Goal: Find contact information: Find specific page/section

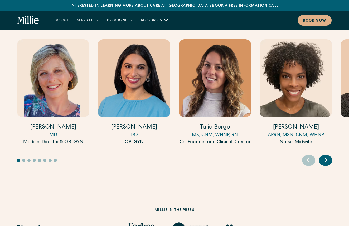
scroll to position [1439, 0]
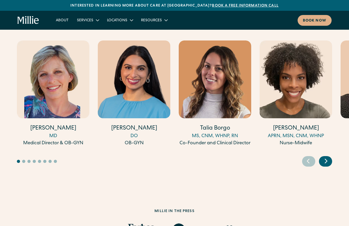
click at [329, 157] on icon "Next slide" at bounding box center [326, 161] width 8 height 8
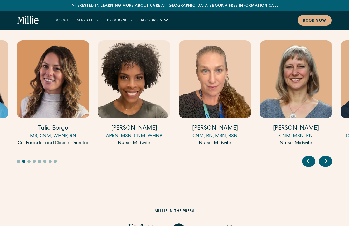
click at [329, 157] on icon "Next slide" at bounding box center [326, 161] width 8 height 8
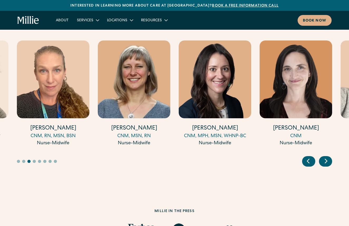
click at [308, 159] on icon "Previous slide" at bounding box center [308, 161] width 8 height 8
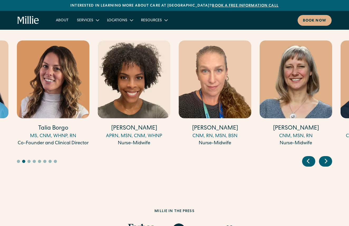
click at [323, 158] on icon "Next slide" at bounding box center [326, 161] width 8 height 8
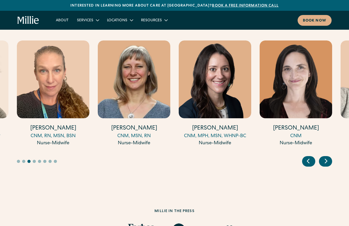
click at [323, 158] on icon "Next slide" at bounding box center [326, 161] width 8 height 8
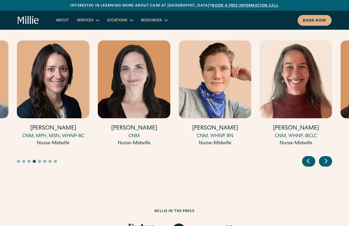
click at [323, 158] on icon "Next slide" at bounding box center [326, 161] width 8 height 8
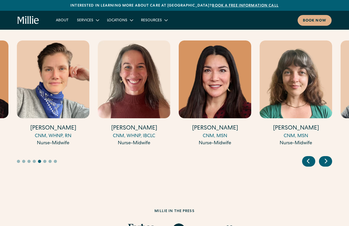
click at [323, 158] on icon "Next slide" at bounding box center [326, 161] width 8 height 8
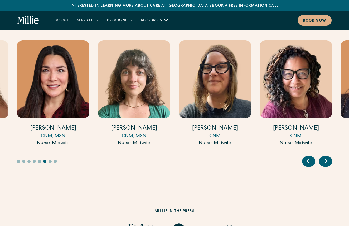
click at [323, 158] on icon "Next slide" at bounding box center [326, 161] width 8 height 8
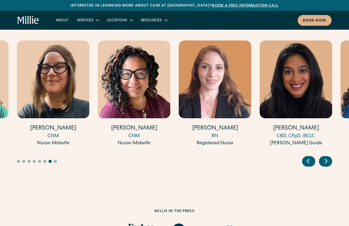
click at [323, 158] on icon "Next slide" at bounding box center [326, 161] width 8 height 8
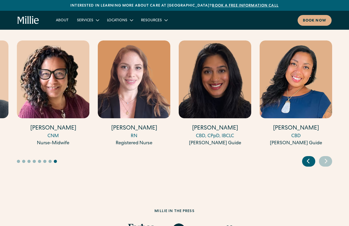
click at [323, 158] on icon "Next slide" at bounding box center [326, 161] width 8 height 8
click at [312, 158] on div "Previous slide" at bounding box center [308, 161] width 13 height 11
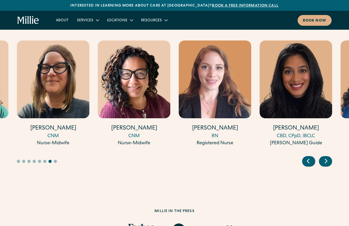
click at [312, 158] on div "Previous slide" at bounding box center [308, 161] width 13 height 11
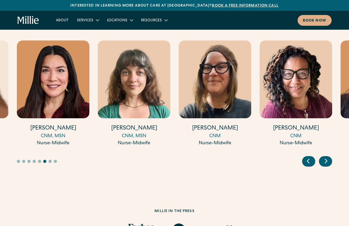
click at [312, 158] on div "Previous slide" at bounding box center [308, 161] width 13 height 11
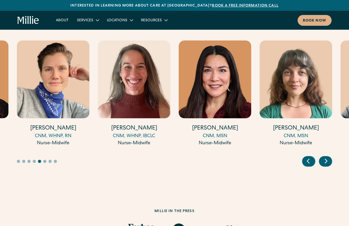
click at [312, 158] on div "Previous slide" at bounding box center [308, 161] width 13 height 11
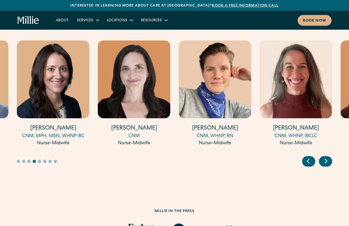
click at [312, 158] on div "Previous slide" at bounding box center [308, 161] width 13 height 11
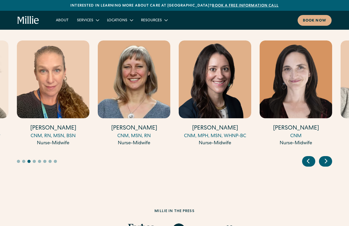
click at [312, 158] on div "Previous slide" at bounding box center [308, 161] width 13 height 11
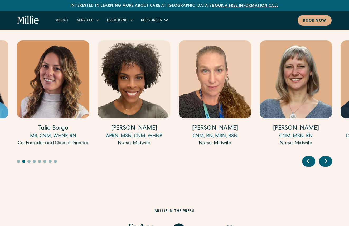
click at [312, 158] on div "Previous slide" at bounding box center [308, 161] width 13 height 11
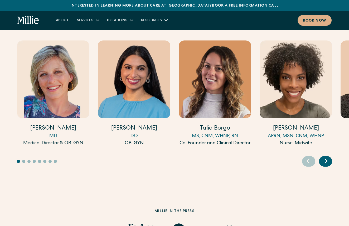
click at [323, 157] on icon "Next slide" at bounding box center [326, 161] width 8 height 8
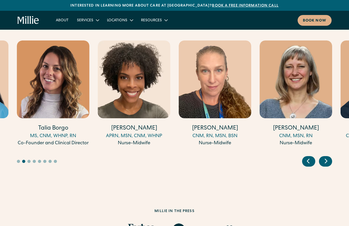
click at [323, 157] on icon "Next slide" at bounding box center [326, 161] width 8 height 8
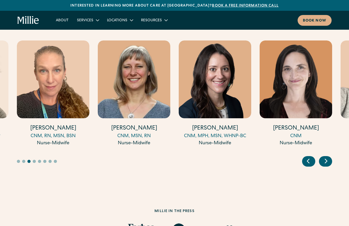
click at [323, 157] on icon "Next slide" at bounding box center [326, 161] width 8 height 8
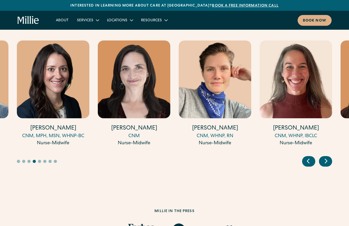
click at [323, 157] on icon "Next slide" at bounding box center [326, 161] width 8 height 8
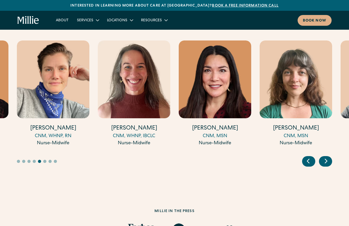
click at [323, 157] on icon "Next slide" at bounding box center [326, 161] width 8 height 8
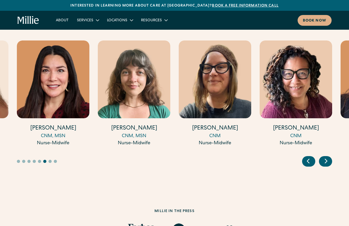
click at [323, 157] on icon "Next slide" at bounding box center [326, 161] width 8 height 8
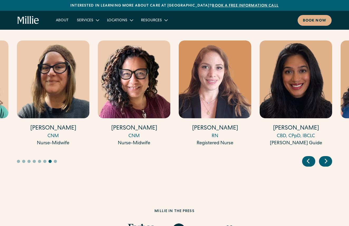
click at [323, 157] on icon "Next slide" at bounding box center [326, 161] width 8 height 8
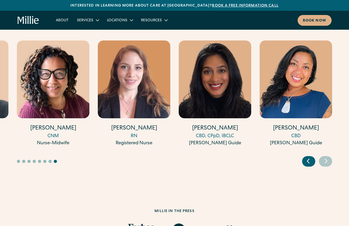
click at [323, 157] on icon "Next slide" at bounding box center [326, 161] width 8 height 8
click at [309, 161] on icon "Previous slide" at bounding box center [308, 161] width 8 height 8
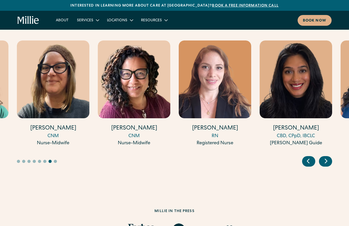
click at [309, 161] on icon "Previous slide" at bounding box center [308, 161] width 8 height 8
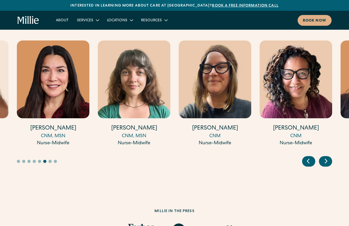
click at [309, 161] on icon "Previous slide" at bounding box center [308, 161] width 8 height 8
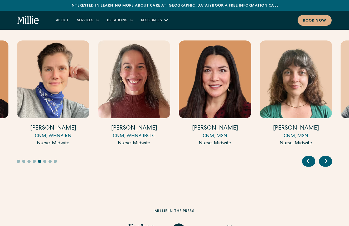
click at [309, 161] on icon "Previous slide" at bounding box center [308, 161] width 8 height 8
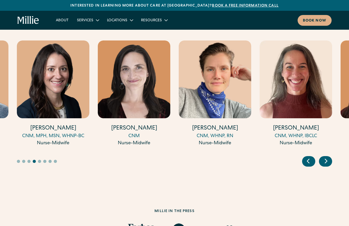
click at [309, 161] on icon "Previous slide" at bounding box center [308, 161] width 8 height 8
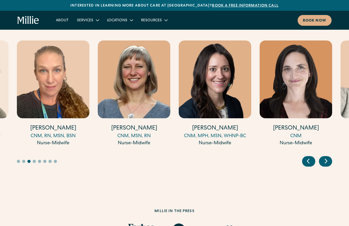
click at [309, 161] on icon "Previous slide" at bounding box center [308, 161] width 8 height 8
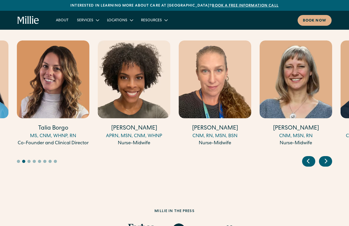
click at [309, 161] on icon "Previous slide" at bounding box center [308, 161] width 8 height 8
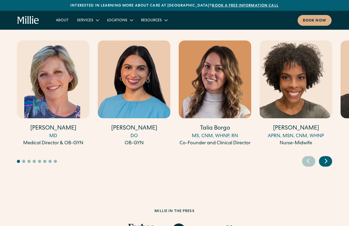
click at [309, 161] on icon "Previous slide" at bounding box center [308, 161] width 8 height 8
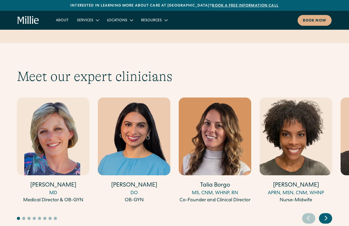
scroll to position [1382, 0]
click at [322, 214] on icon "Next slide" at bounding box center [326, 218] width 8 height 8
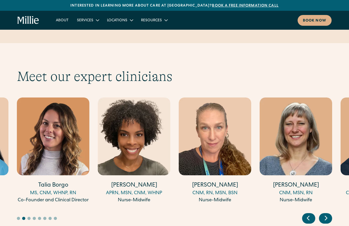
click at [322, 214] on icon "Next slide" at bounding box center [326, 218] width 8 height 8
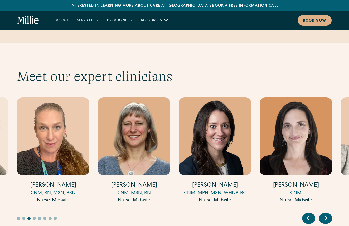
click at [322, 215] on icon "Next slide" at bounding box center [326, 218] width 8 height 8
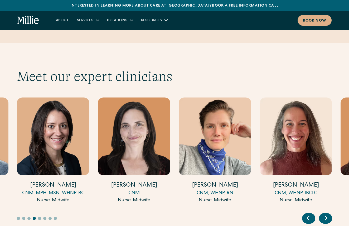
click at [322, 215] on icon "Next slide" at bounding box center [326, 218] width 8 height 8
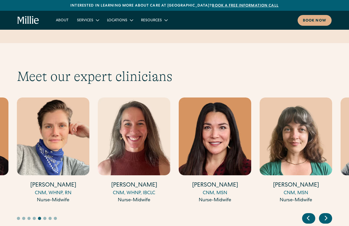
drag, startPoint x: 334, startPoint y: 197, endPoint x: 332, endPoint y: 199, distance: 3.5
click at [335, 197] on div "Meet our expert clinicians [PERSON_NAME] MD Medical Director & OB-GYN [PERSON_N…" at bounding box center [174, 145] width 349 height 155
click at [59, 16] on link "About" at bounding box center [62, 20] width 21 height 9
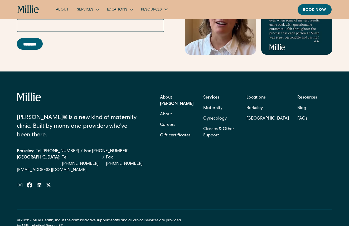
scroll to position [1645, 0]
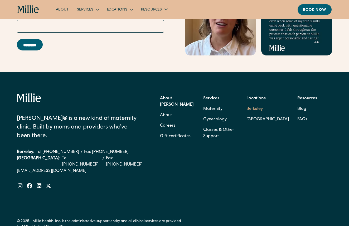
click at [254, 107] on link "Berkeley" at bounding box center [267, 109] width 42 height 11
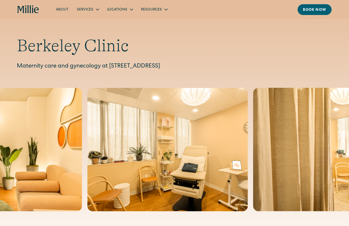
drag, startPoint x: 109, startPoint y: 67, endPoint x: 246, endPoint y: 66, distance: 136.4
click at [246, 66] on p "Maternity care and gynecology at 2999 Regent Street, Suite 524, Berkeley, CA 94…" at bounding box center [174, 66] width 315 height 9
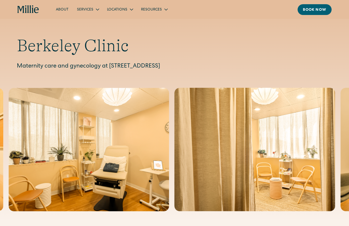
copy p "2999 Regent Street, Suite 524, Berkeley, CA 94705"
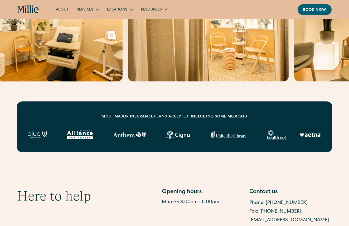
scroll to position [135, 0]
